Goal: Check status: Check status

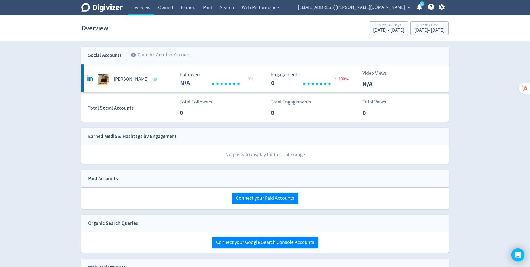
click at [400, 6] on span "[EMAIL_ADDRESS][PERSON_NAME][DOMAIN_NAME]" at bounding box center [351, 7] width 107 height 9
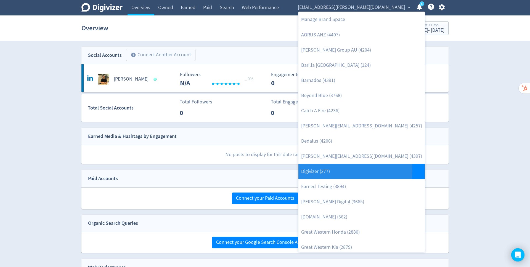
click at [347, 170] on link "Digivizer (277)" at bounding box center [362, 171] width 126 height 15
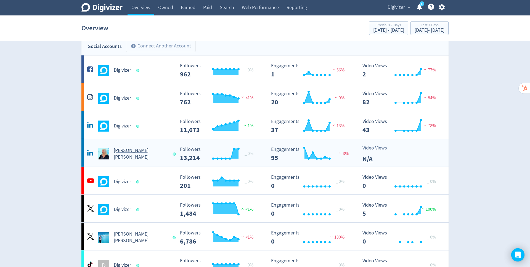
scroll to position [10, 0]
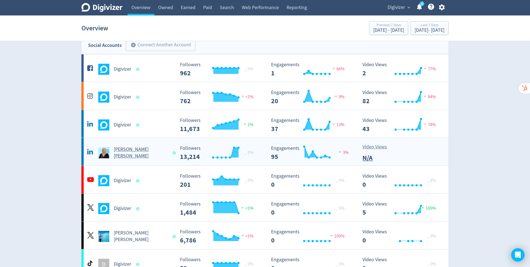
click at [135, 153] on h5 "[PERSON_NAME] [PERSON_NAME]" at bounding box center [141, 152] width 54 height 13
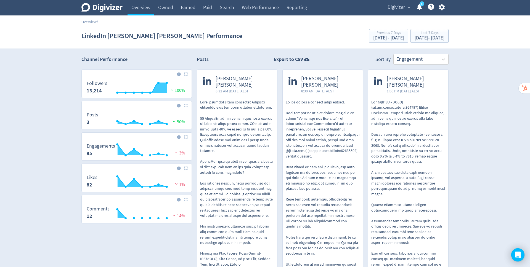
click at [472, 106] on div "Digivizer Logo [PERSON_NAME] Logo Overview Owned Earned Paid Search Web Perform…" at bounding box center [265, 221] width 530 height 443
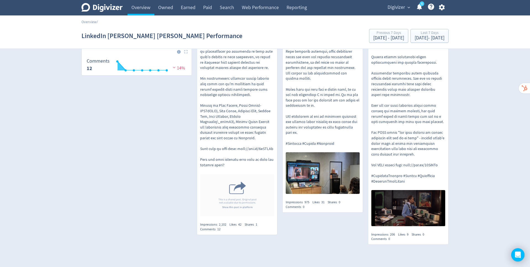
scroll to position [147, 0]
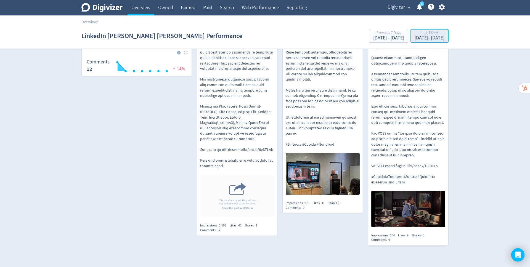
click at [420, 39] on div "[DATE] - [DATE]" at bounding box center [430, 38] width 30 height 5
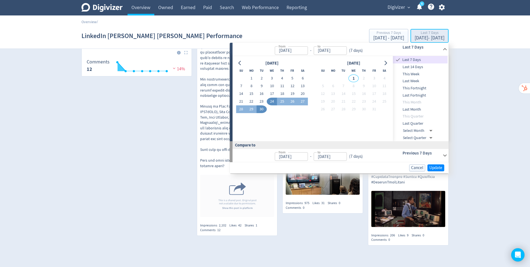
type input "[DATE]"
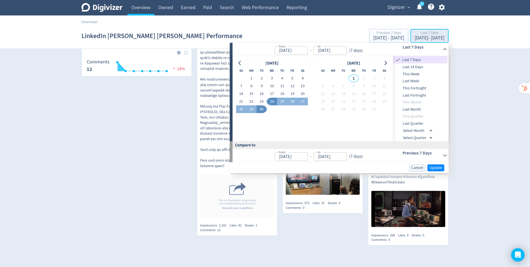
type input "[DATE]"
click at [251, 80] on button "1" at bounding box center [251, 79] width 10 height 8
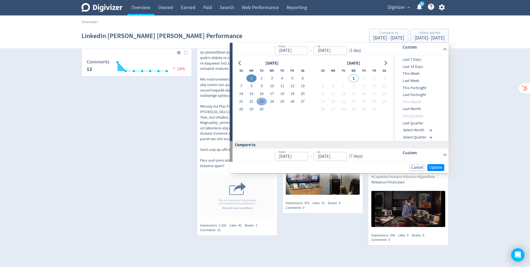
type input "[DATE]"
click at [262, 109] on button "30" at bounding box center [262, 110] width 10 height 8
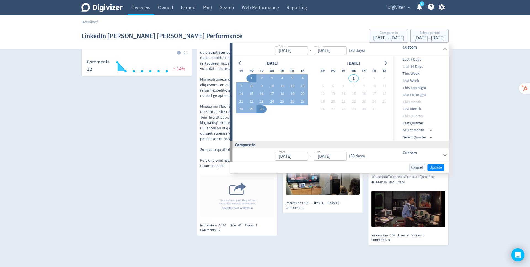
type input "[DATE]"
click at [436, 167] on span "Update" at bounding box center [435, 168] width 13 height 4
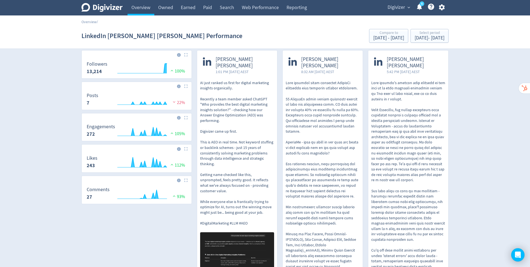
scroll to position [9, 0]
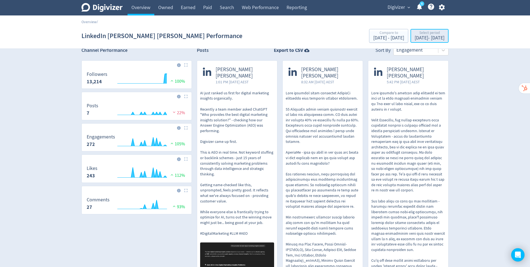
click at [415, 34] on div "Select period" at bounding box center [430, 33] width 30 height 5
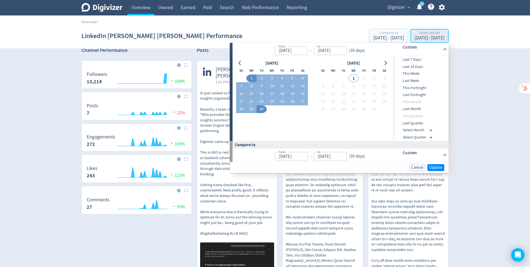
type input "[DATE]"
click at [242, 62] on icon "Go to previous month" at bounding box center [240, 63] width 4 height 4
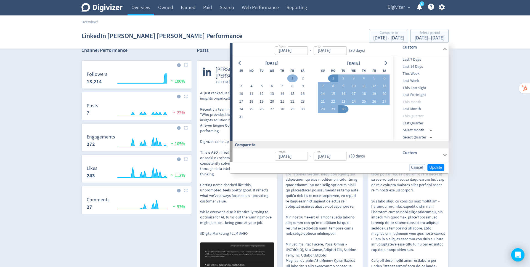
click at [294, 77] on button "1" at bounding box center [293, 79] width 10 height 8
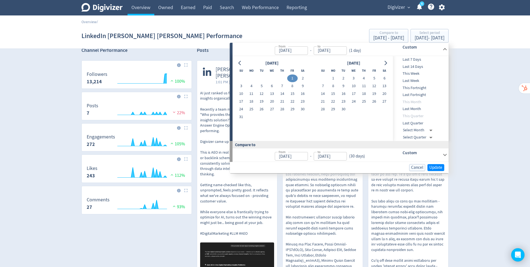
type input "[DATE]"
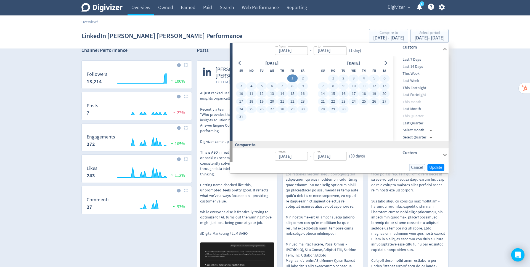
click at [343, 110] on button "30" at bounding box center [343, 110] width 10 height 8
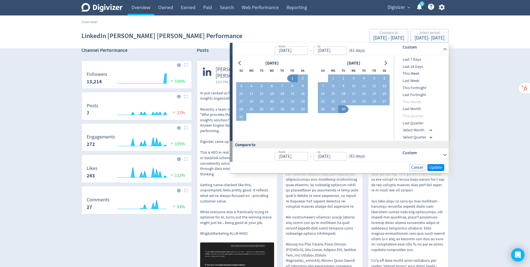
type input "[DATE]"
click at [438, 167] on span "Update" at bounding box center [435, 168] width 13 height 4
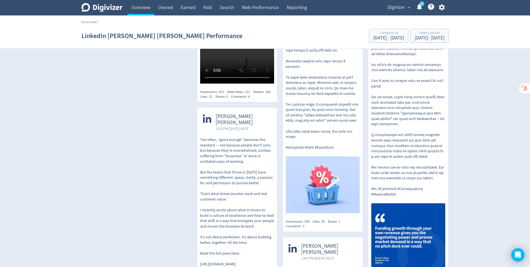
scroll to position [776, 0]
click at [481, 135] on div "Digivizer Logo [PERSON_NAME] Logo Overview Owned Earned Paid Search Web Perform…" at bounding box center [265, 144] width 530 height 1840
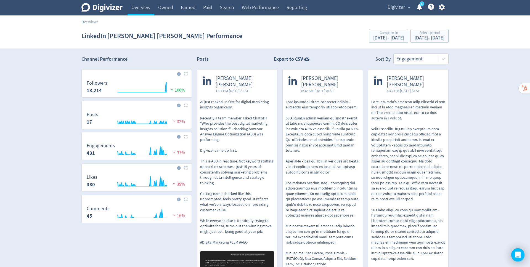
scroll to position [0, 0]
click at [142, 7] on link "Overview" at bounding box center [141, 7] width 27 height 15
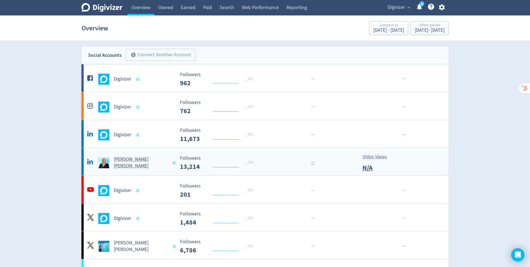
click at [129, 164] on h5 "[PERSON_NAME] [PERSON_NAME]" at bounding box center [141, 162] width 54 height 13
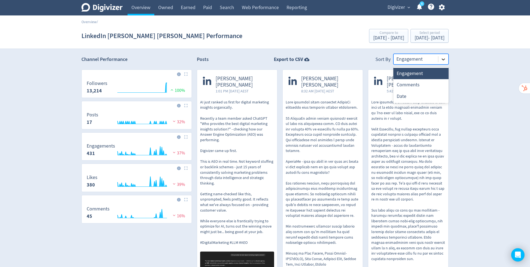
click at [444, 60] on icon at bounding box center [444, 60] width 6 height 6
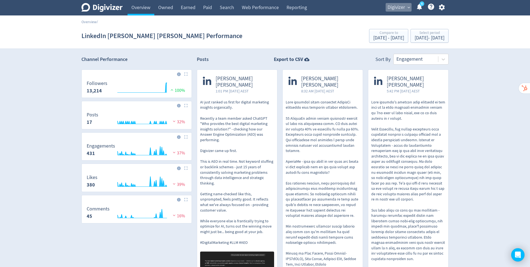
click at [401, 9] on span "Digivizer" at bounding box center [396, 7] width 17 height 9
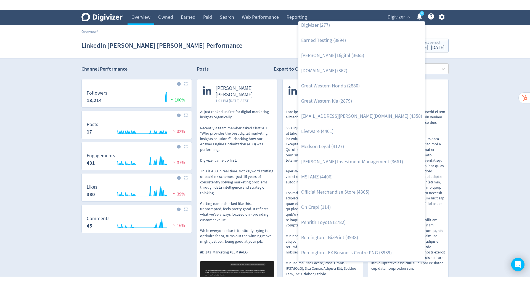
scroll to position [119, 0]
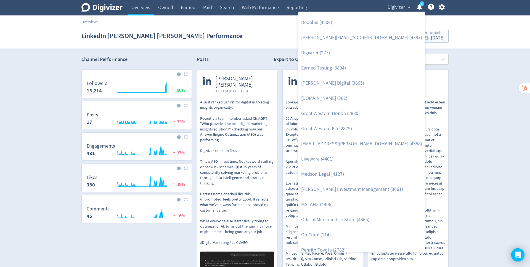
click at [492, 165] on div at bounding box center [265, 133] width 530 height 267
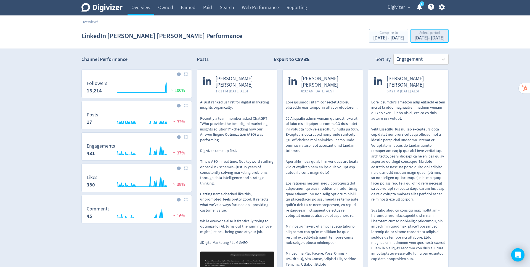
click at [416, 36] on div "[DATE] - [DATE]" at bounding box center [430, 38] width 30 height 5
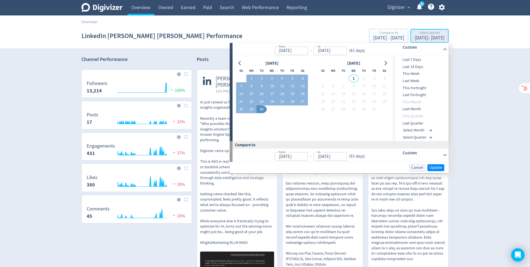
type input "[DATE]"
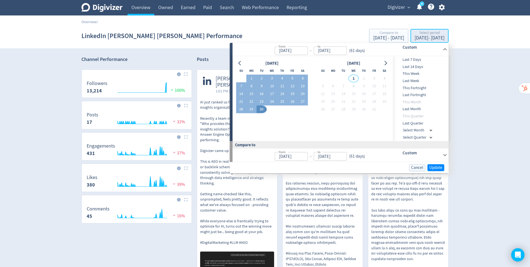
type input "[DATE]"
click at [243, 63] on button "Go to previous month" at bounding box center [240, 63] width 8 height 8
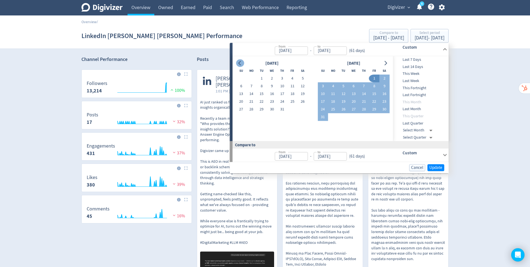
click at [240, 64] on icon "Go to previous month" at bounding box center [240, 63] width 4 height 4
click at [242, 63] on icon "Go to previous month" at bounding box center [240, 63] width 4 height 4
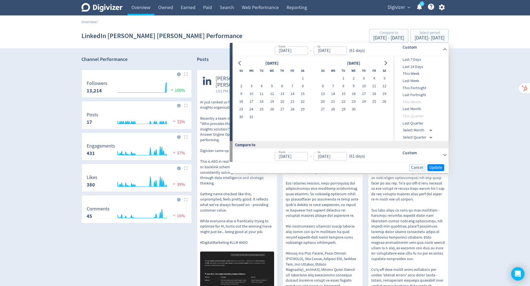
click at [399, 9] on span "Digivizer" at bounding box center [396, 7] width 17 height 9
